Goal: Check status: Check status

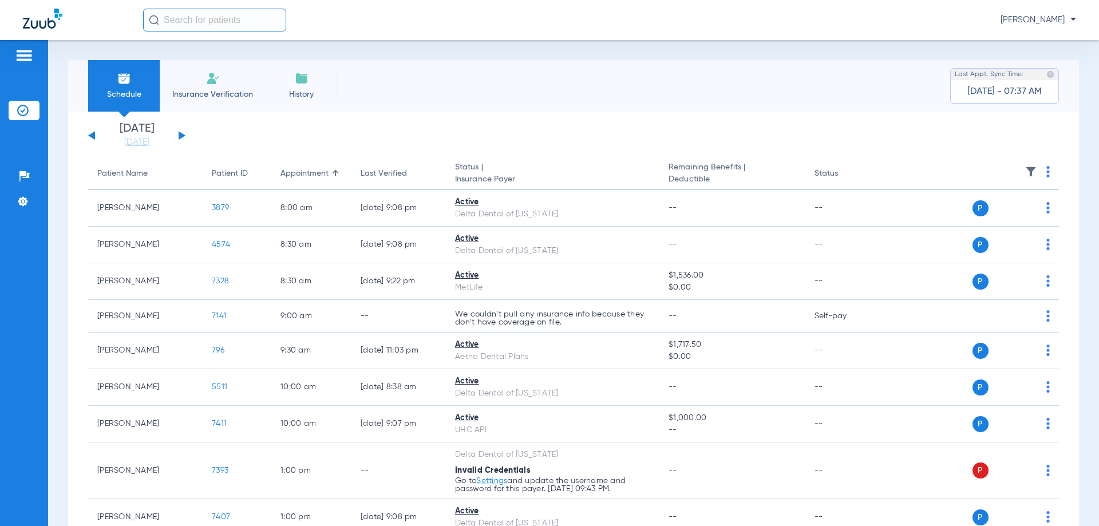
click at [182, 135] on button at bounding box center [182, 135] width 7 height 9
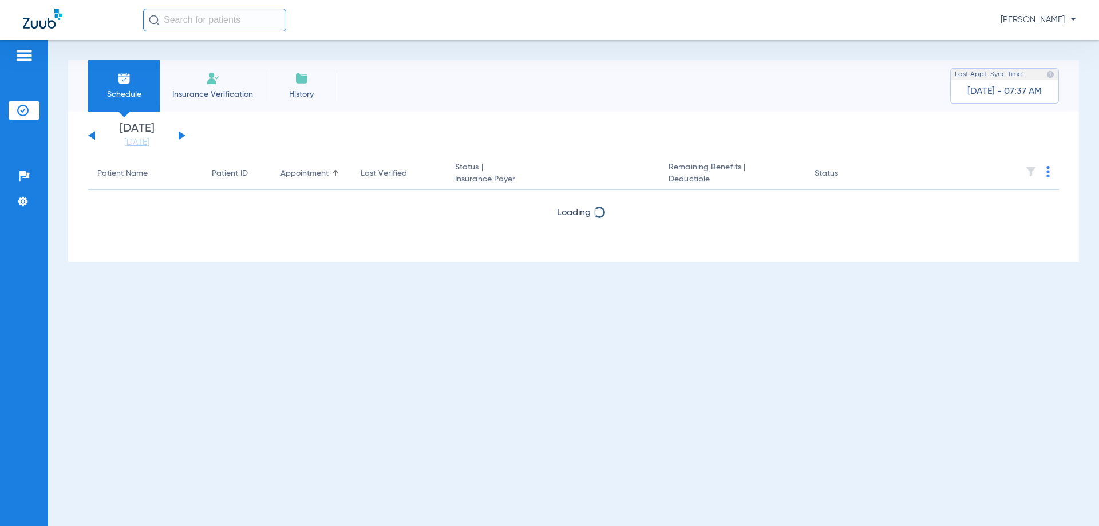
click at [182, 135] on button at bounding box center [182, 135] width 7 height 9
click at [180, 135] on button at bounding box center [182, 135] width 7 height 9
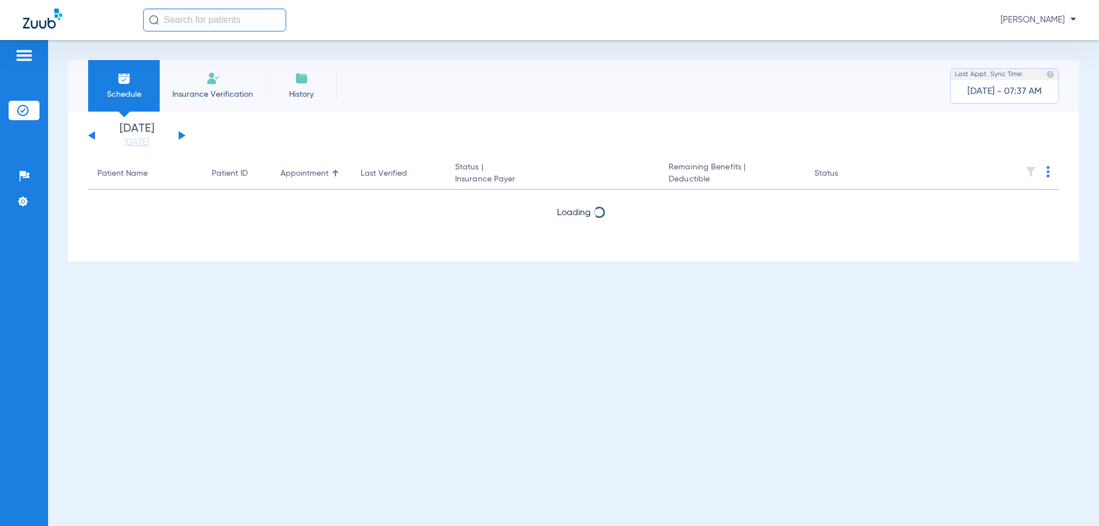
click at [179, 135] on button at bounding box center [182, 135] width 7 height 9
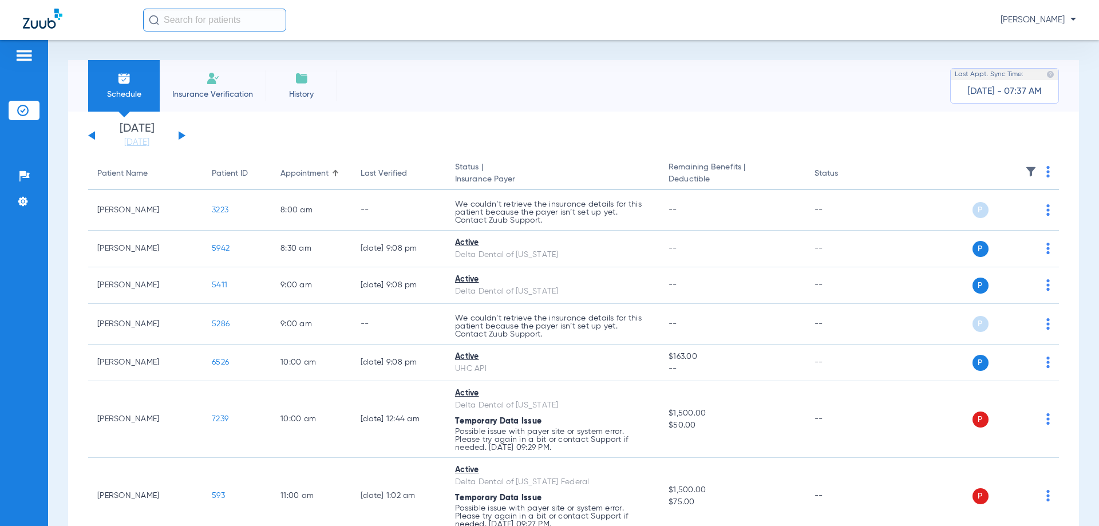
click at [179, 133] on button at bounding box center [182, 135] width 7 height 9
